Goal: Task Accomplishment & Management: Use online tool/utility

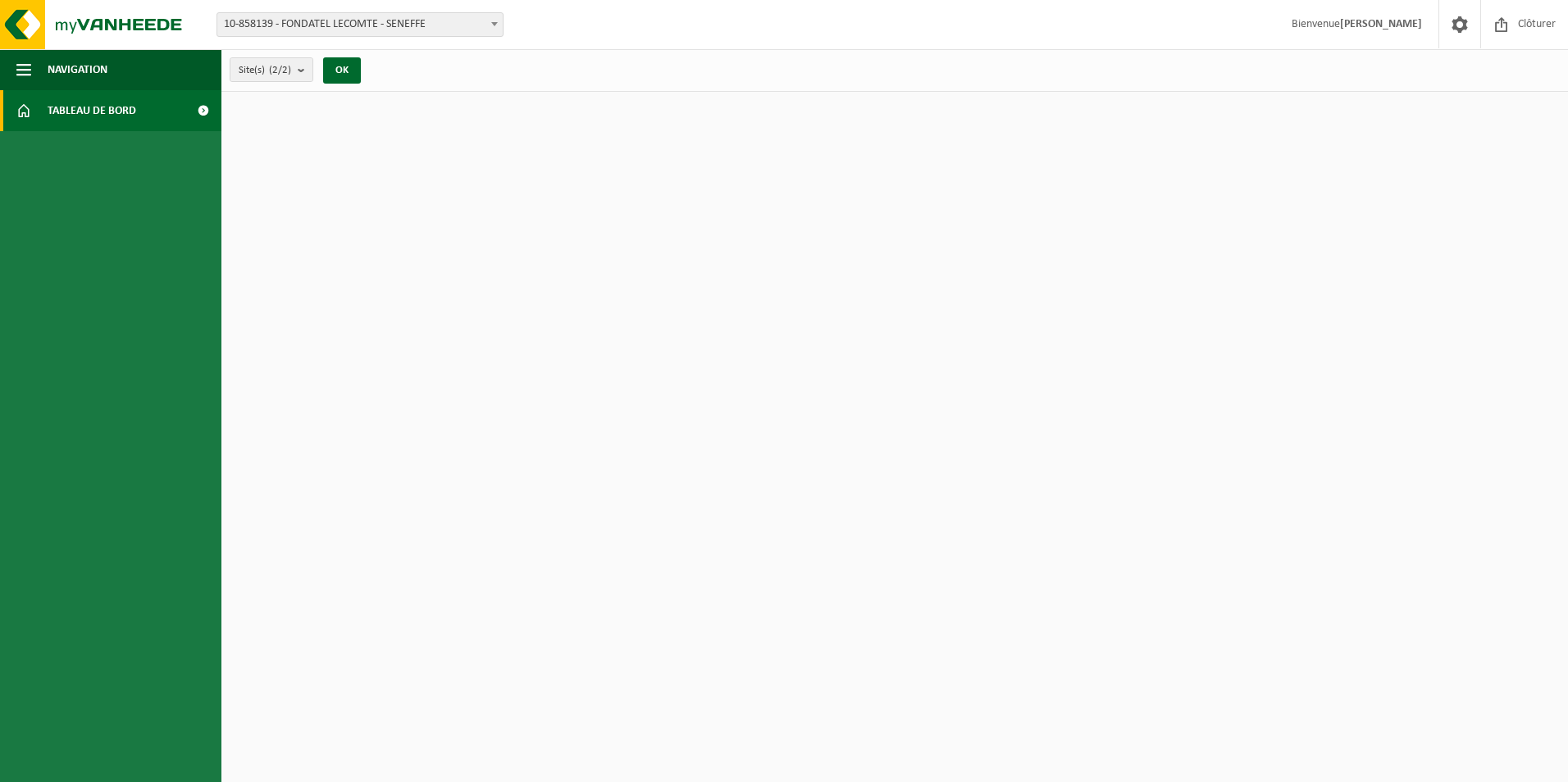
click at [95, 105] on span "Tableau de bord" at bounding box center [91, 110] width 88 height 41
click at [467, 168] on html "Site: 10-858139 - FONDATEL LECOMTE - SENEFFE 10-908967 - FONDATEL - RUE CHARLES…" at bounding box center [784, 391] width 1568 height 782
click at [74, 71] on span "Navigation" at bounding box center [77, 69] width 60 height 41
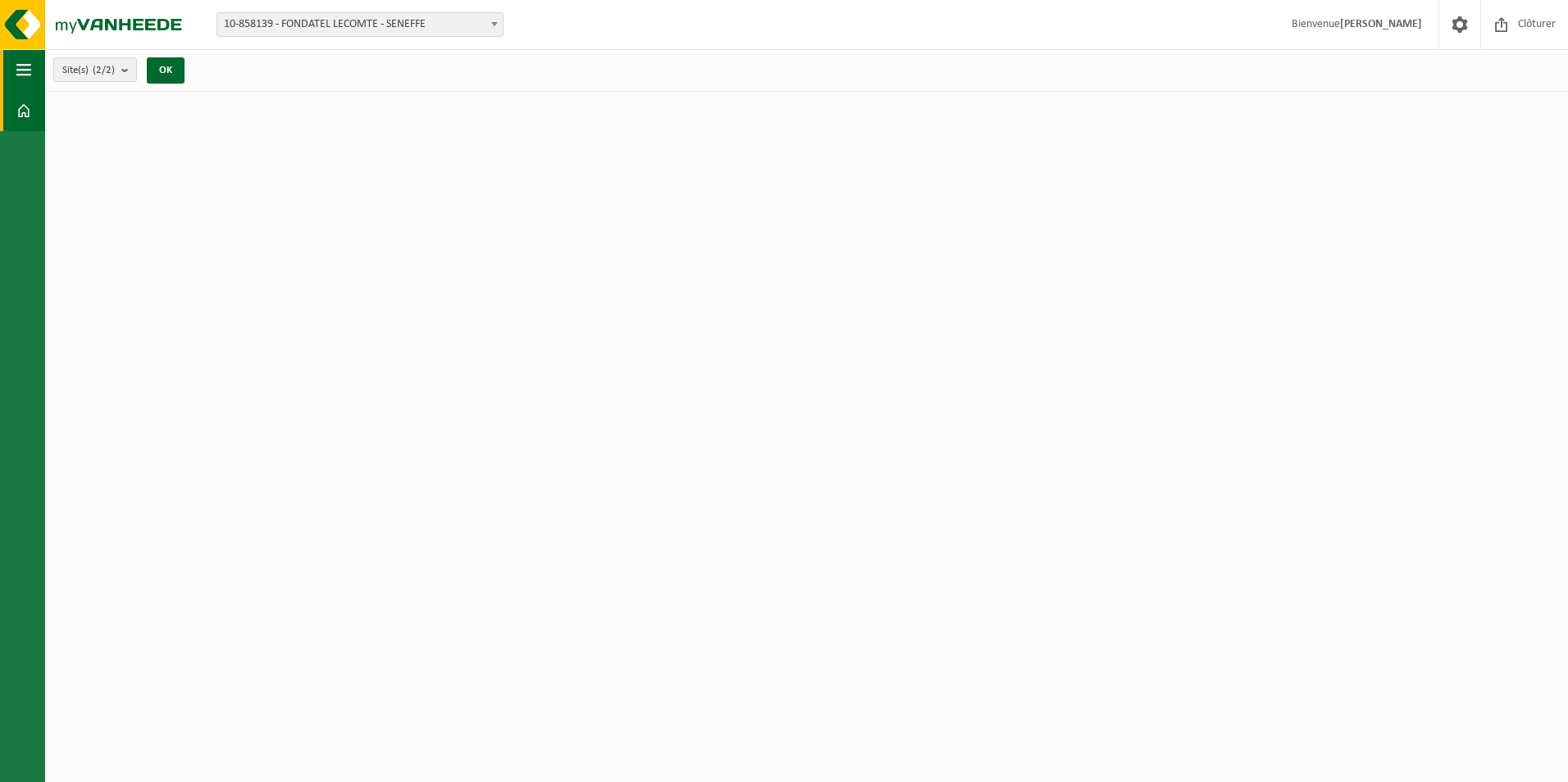
click at [17, 61] on span "button" at bounding box center [24, 69] width 15 height 41
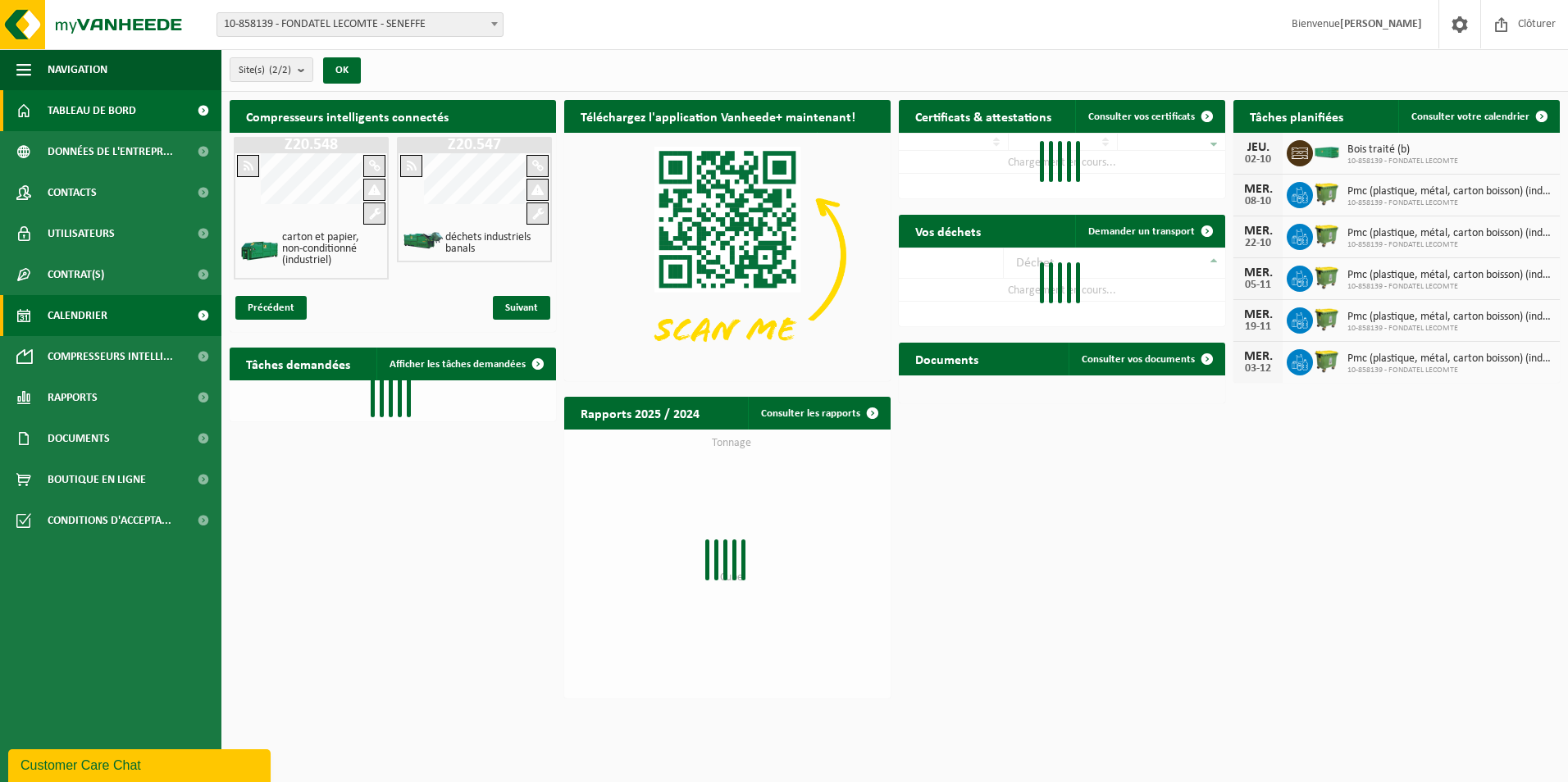
click at [76, 316] on span "Calendrier" at bounding box center [77, 316] width 60 height 41
click at [174, 313] on link "Calendrier" at bounding box center [110, 316] width 221 height 41
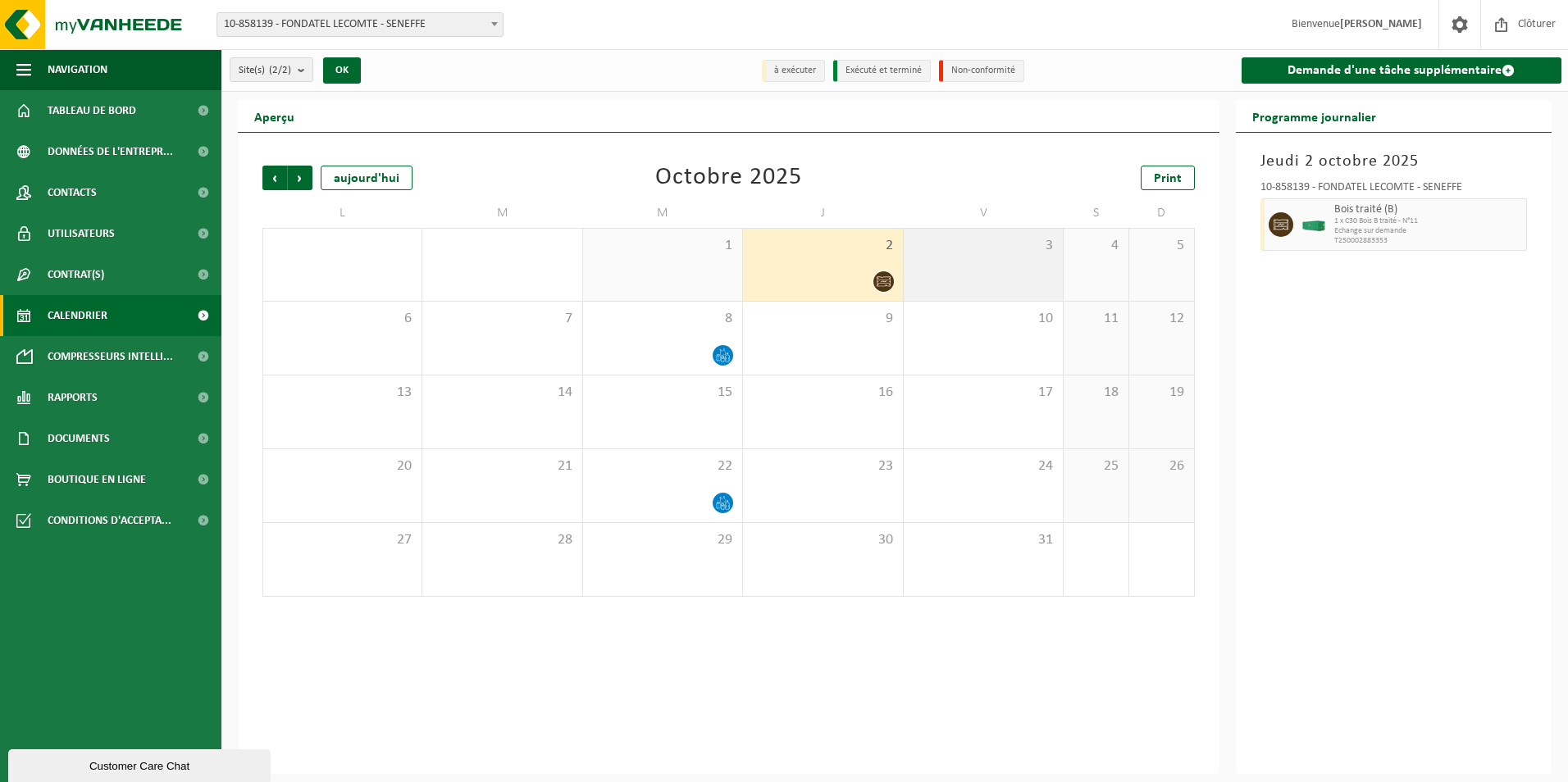
click at [971, 246] on span "3" at bounding box center [983, 246] width 143 height 18
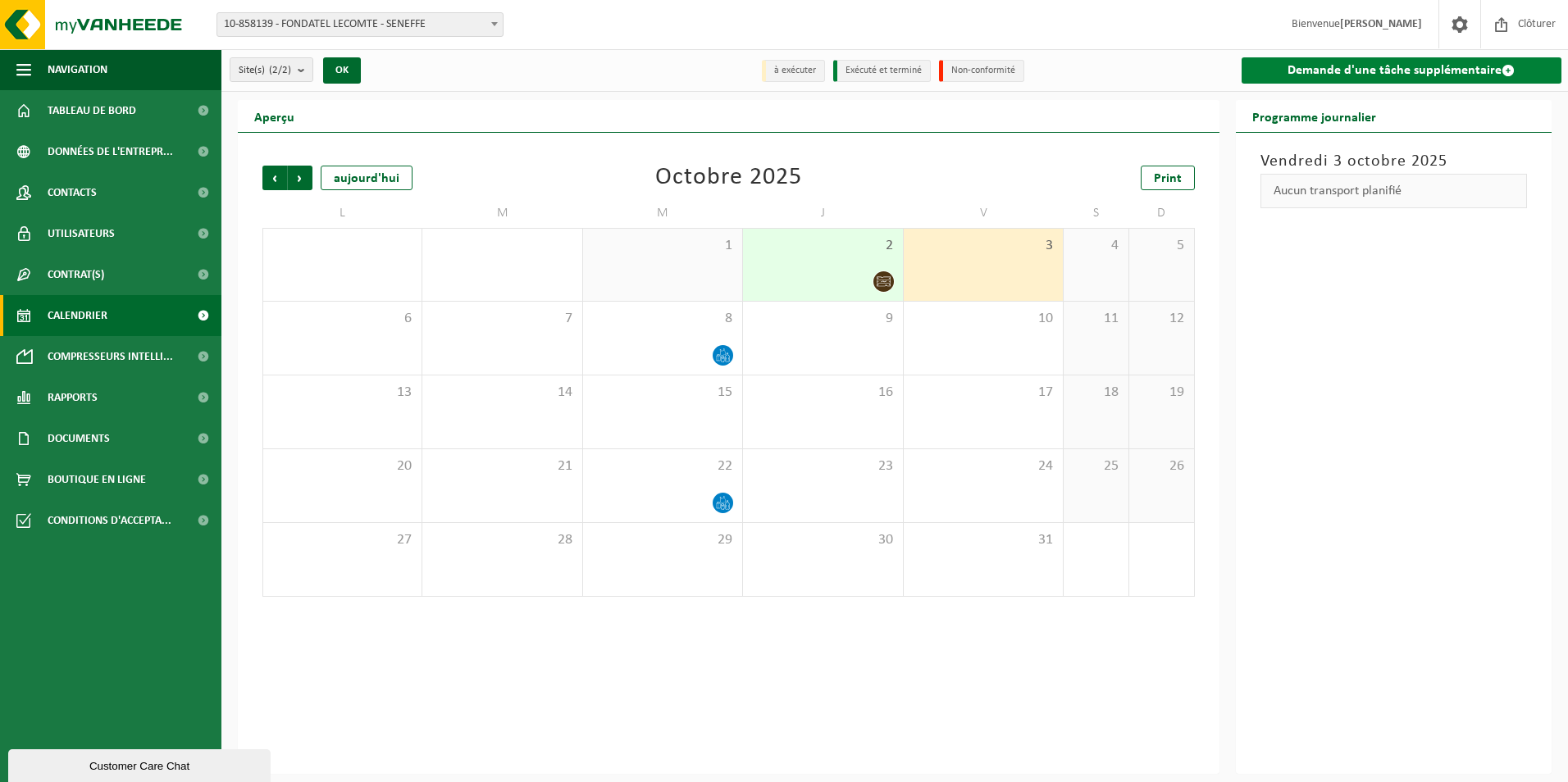
click at [1332, 61] on link "Demande d'une tâche supplémentaire" at bounding box center [1402, 70] width 321 height 26
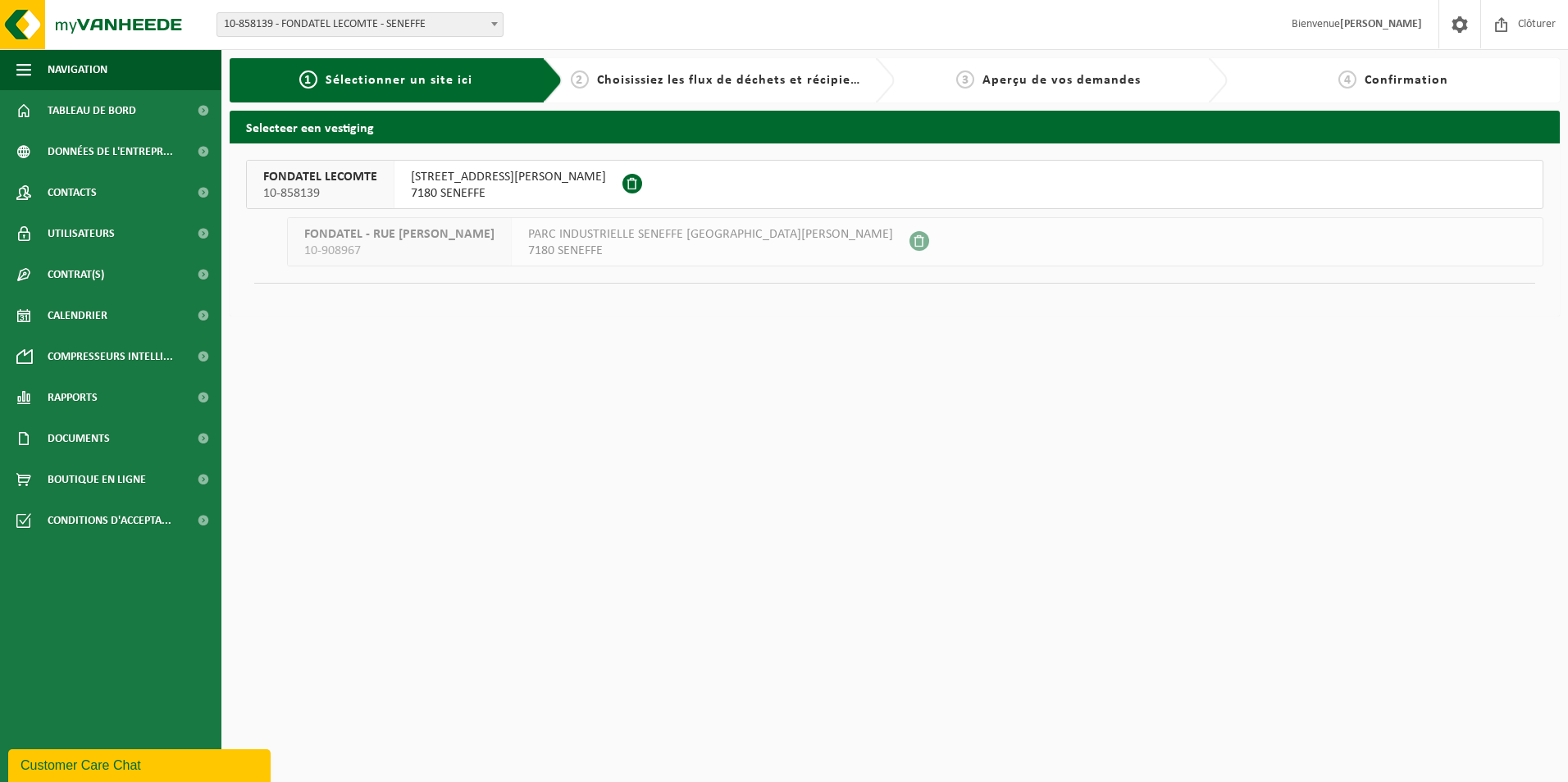
click at [450, 187] on span "7180 SENEFFE" at bounding box center [508, 194] width 196 height 16
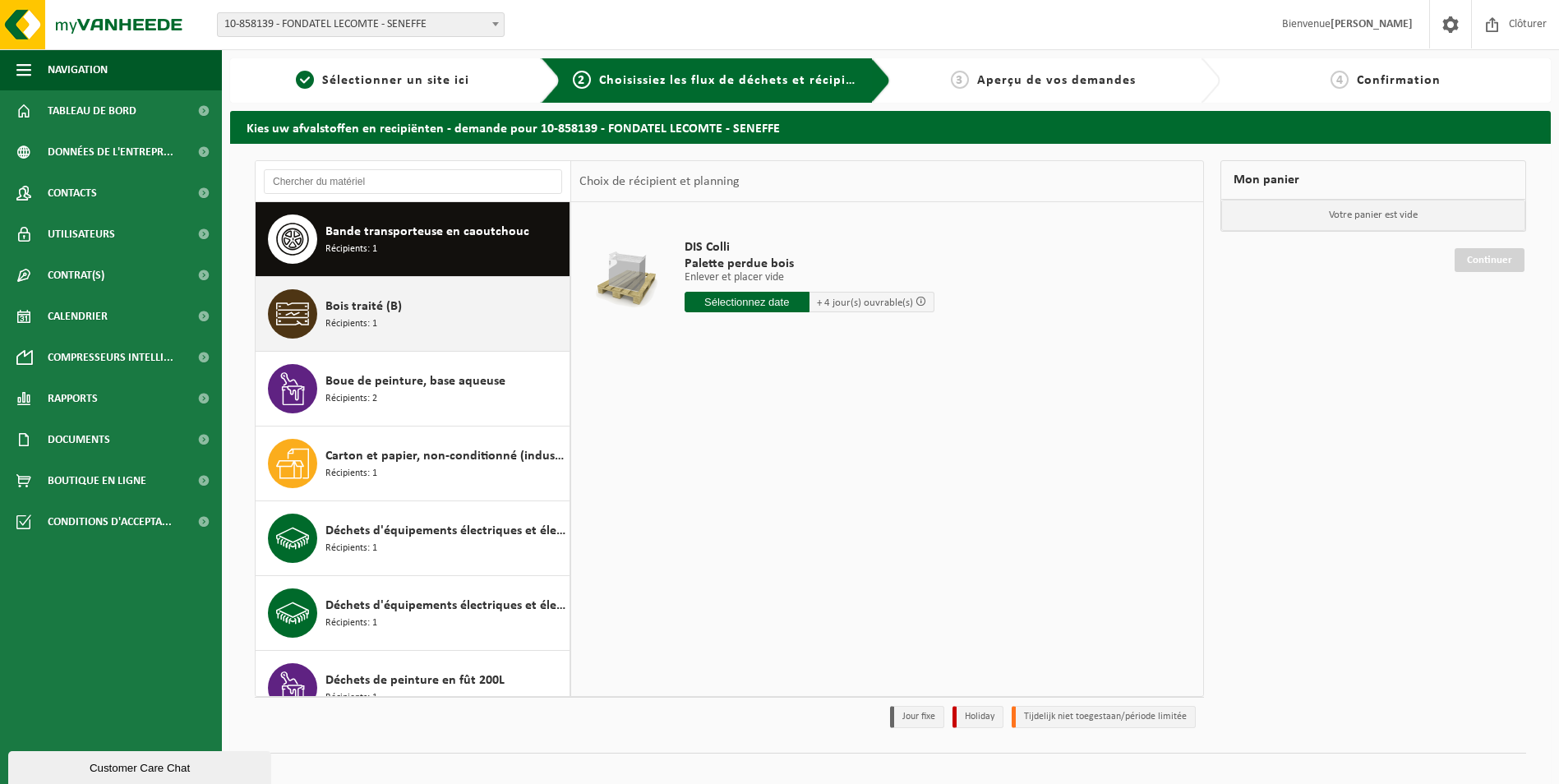
click at [422, 310] on div "Bois traité (B) Récipients: 1" at bounding box center [445, 314] width 240 height 49
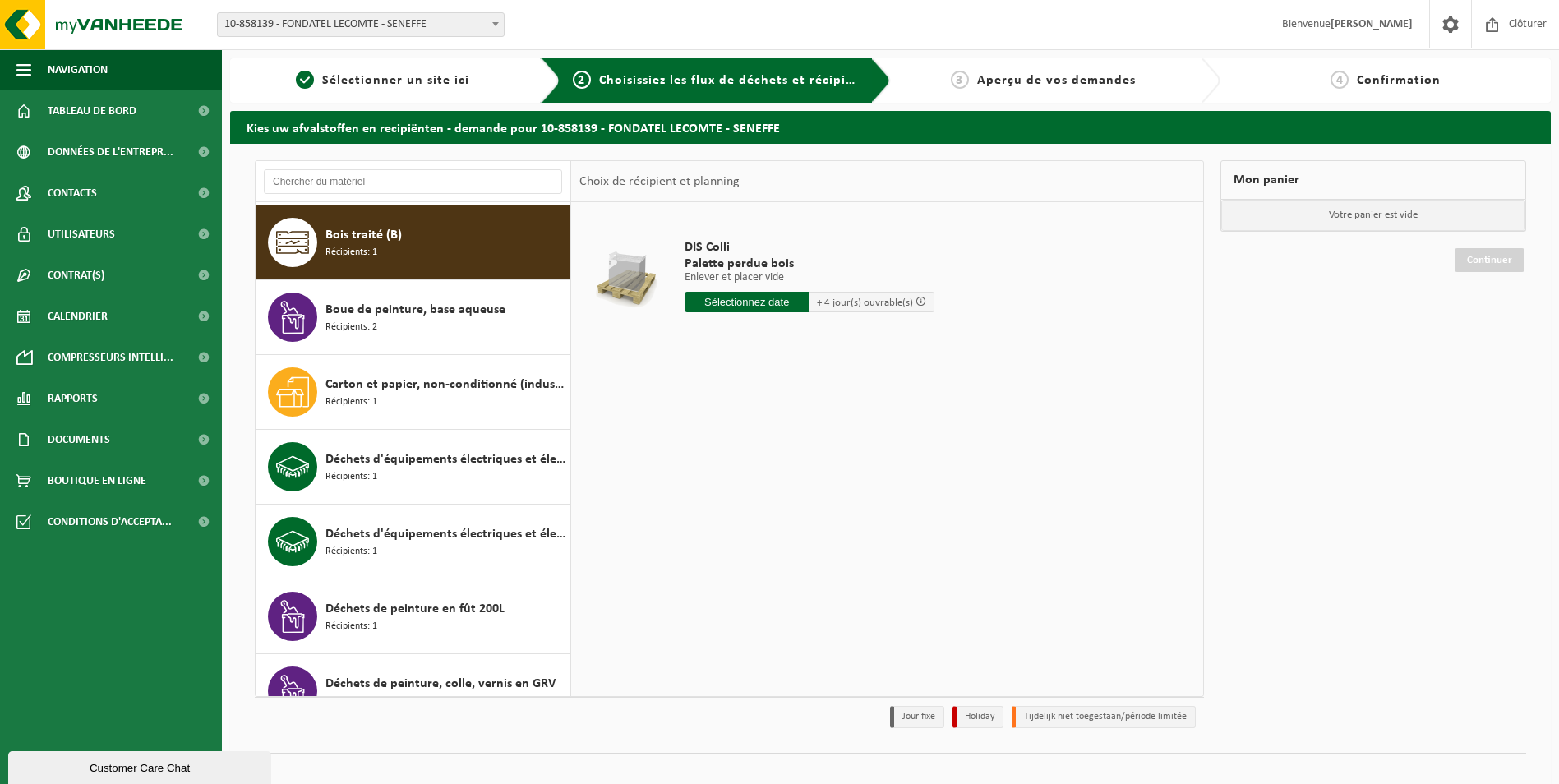
scroll to position [75, 0]
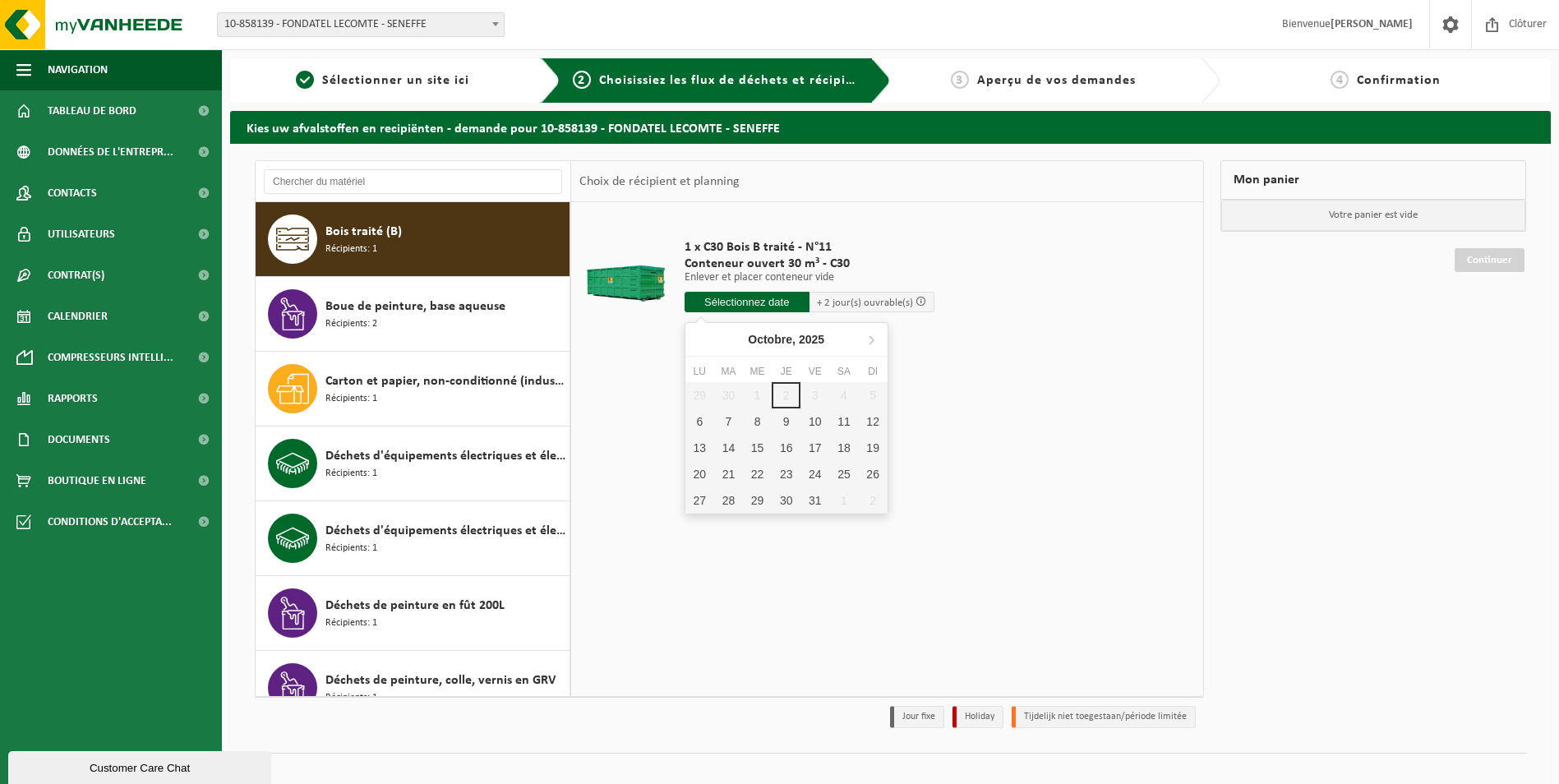
click at [780, 298] on input "text" at bounding box center [747, 302] width 125 height 21
click at [697, 415] on div "6" at bounding box center [700, 421] width 29 height 26
type input "à partir de 2025-10-06"
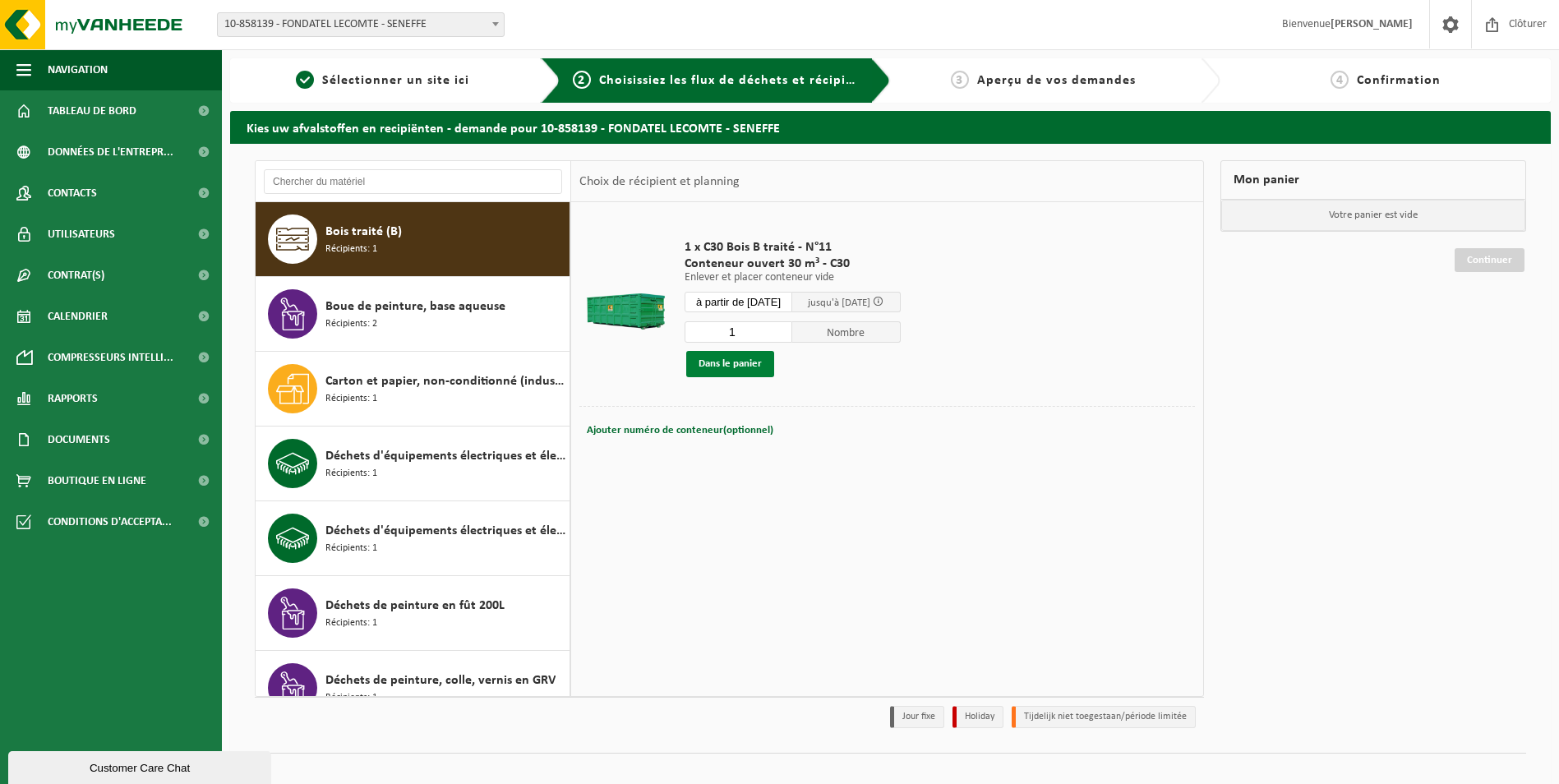
click at [753, 356] on button "Dans le panier" at bounding box center [730, 364] width 88 height 26
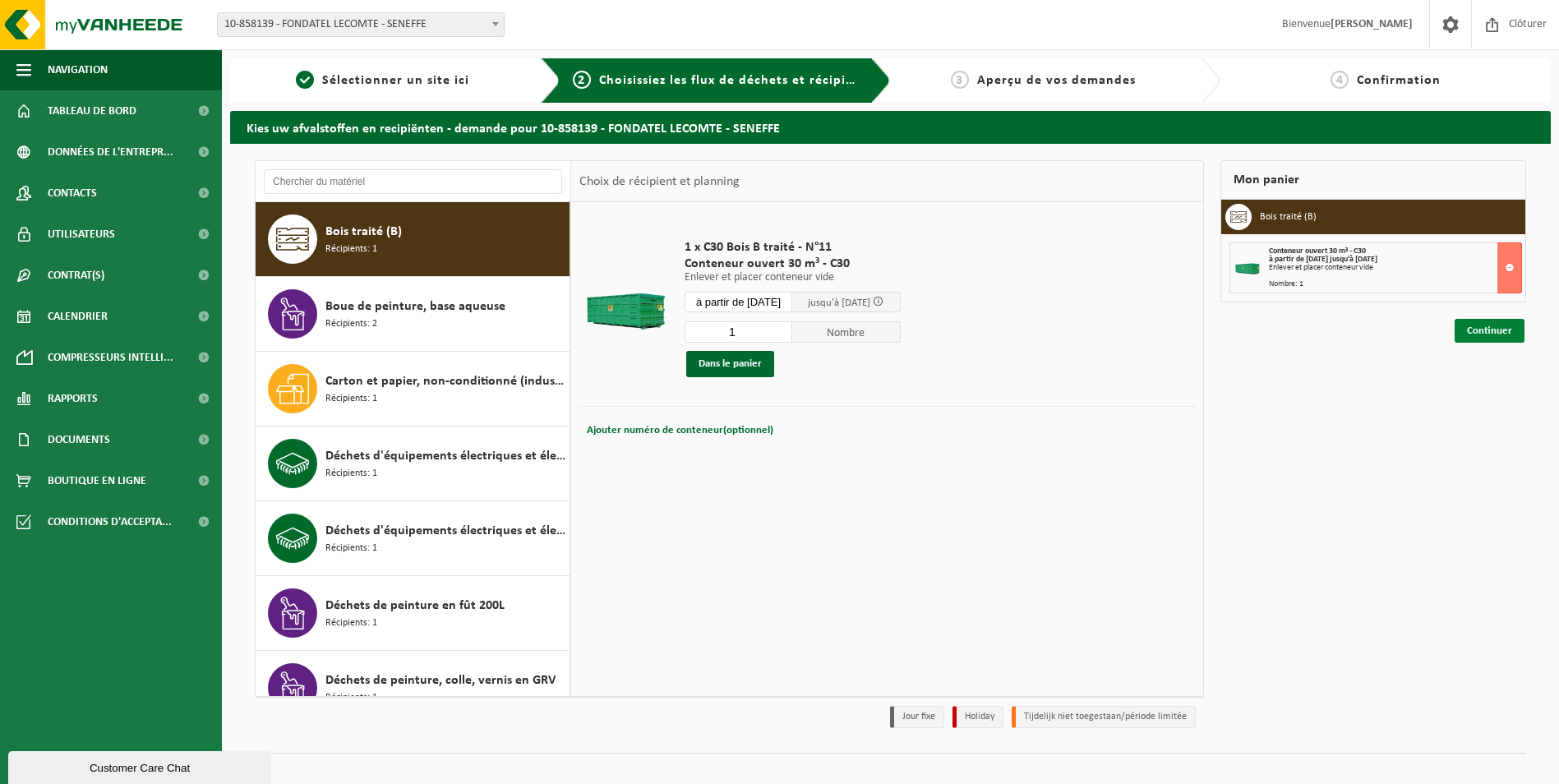
click at [1485, 330] on link "Continuer" at bounding box center [1490, 331] width 70 height 24
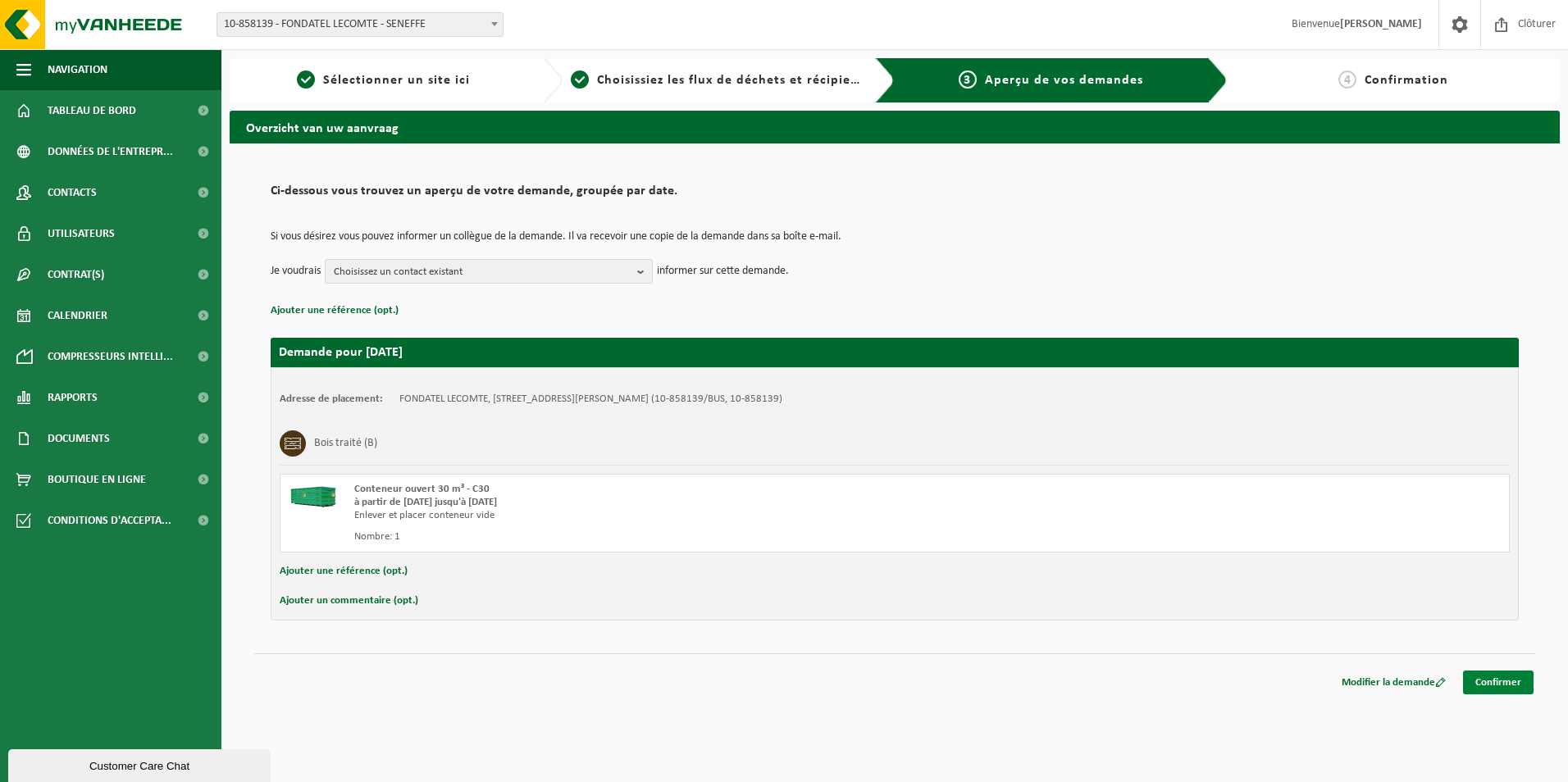
click at [1480, 680] on link "Confirmer" at bounding box center [1499, 683] width 71 height 24
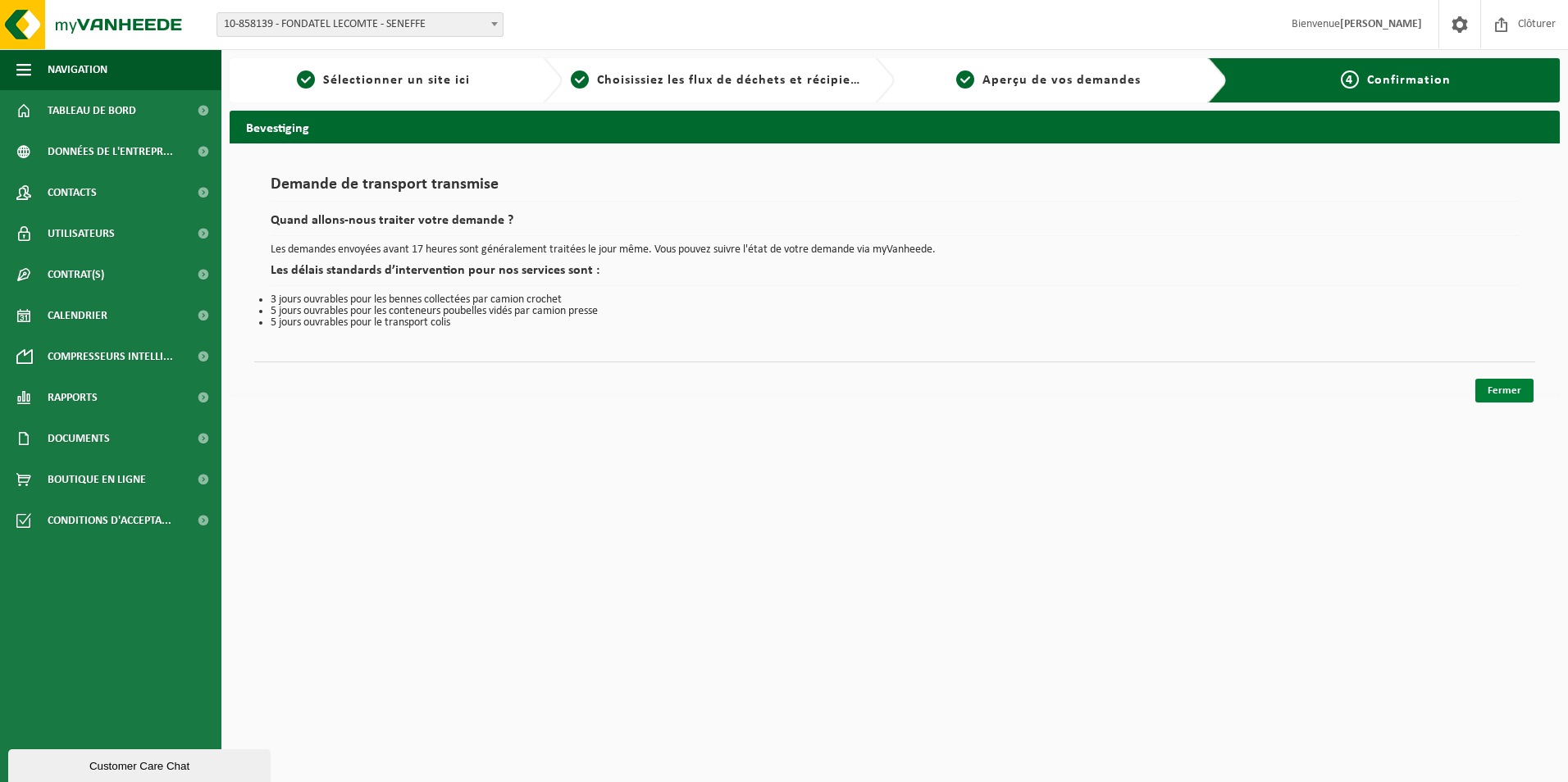
click at [1491, 393] on link "Fermer" at bounding box center [1504, 391] width 58 height 24
